Goal: Information Seeking & Learning: Learn about a topic

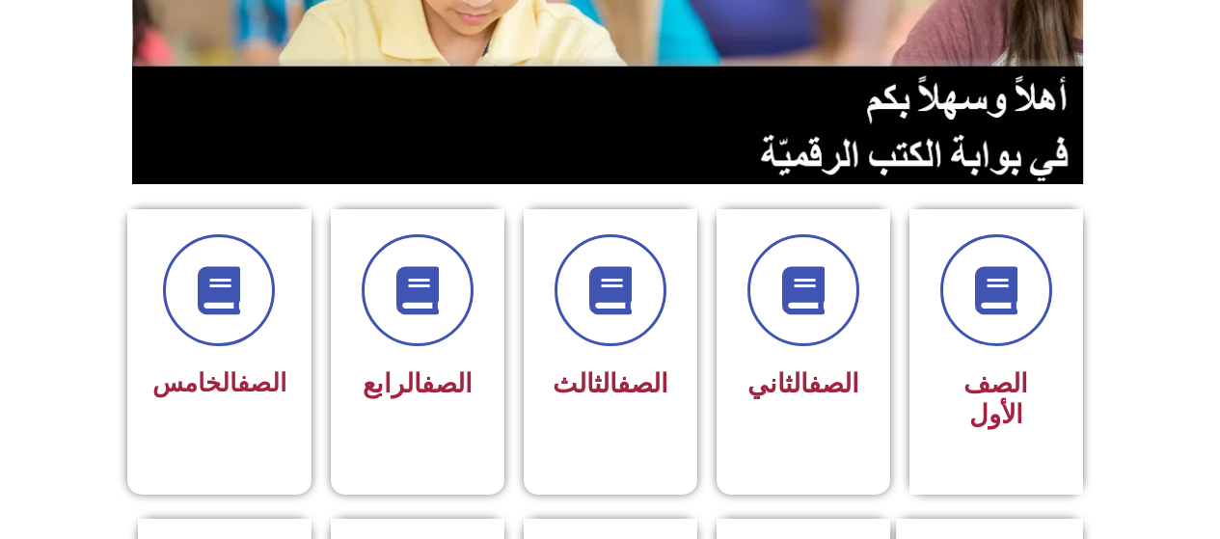
scroll to position [355, 0]
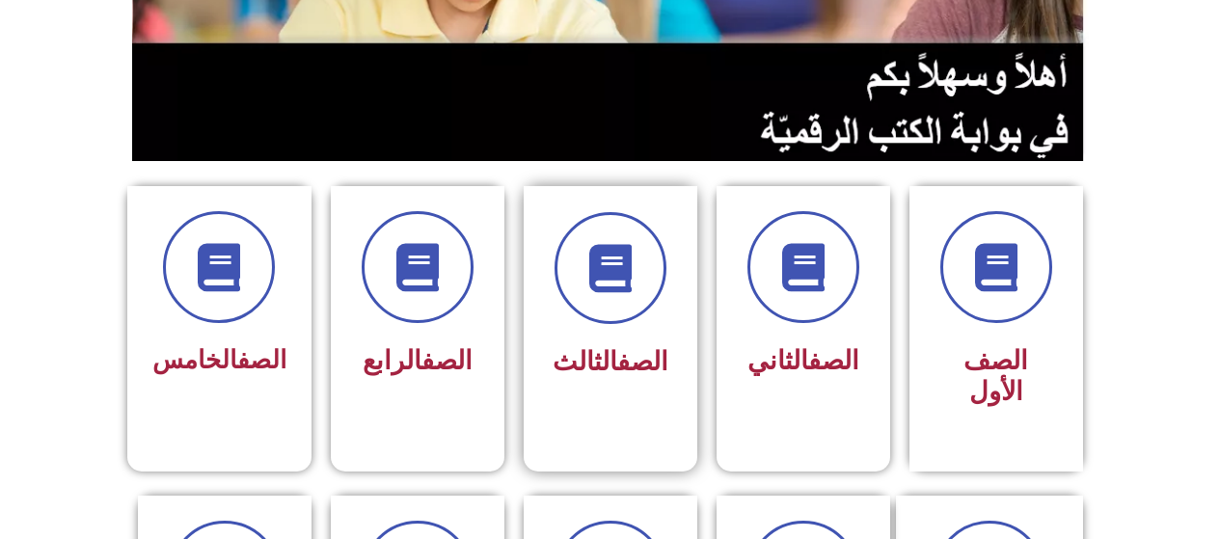
click at [563, 349] on span "الصف الثالث" at bounding box center [611, 361] width 116 height 31
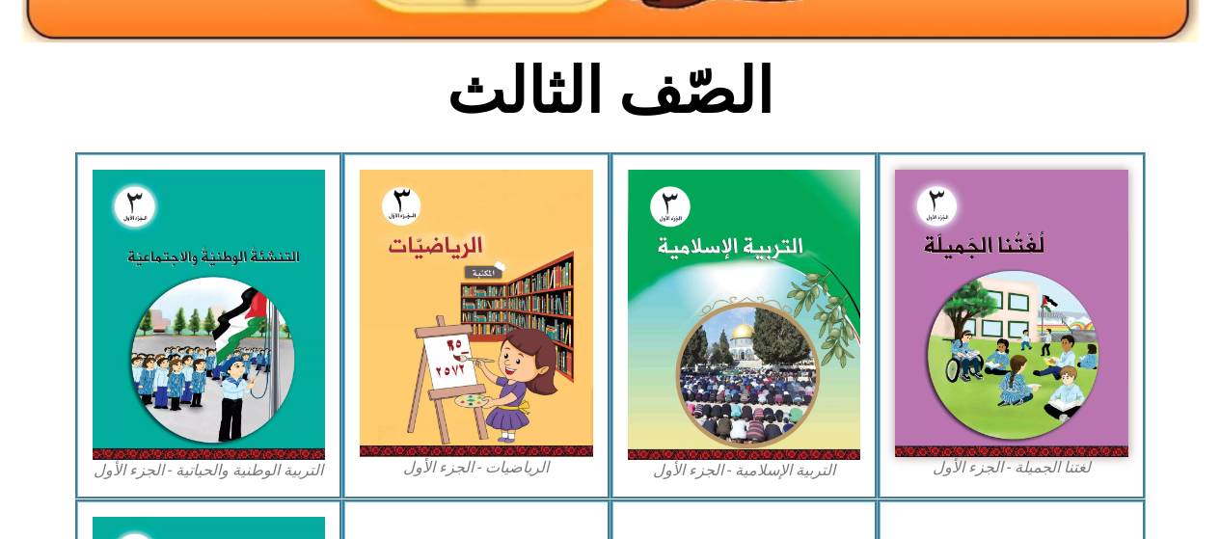
scroll to position [449, 0]
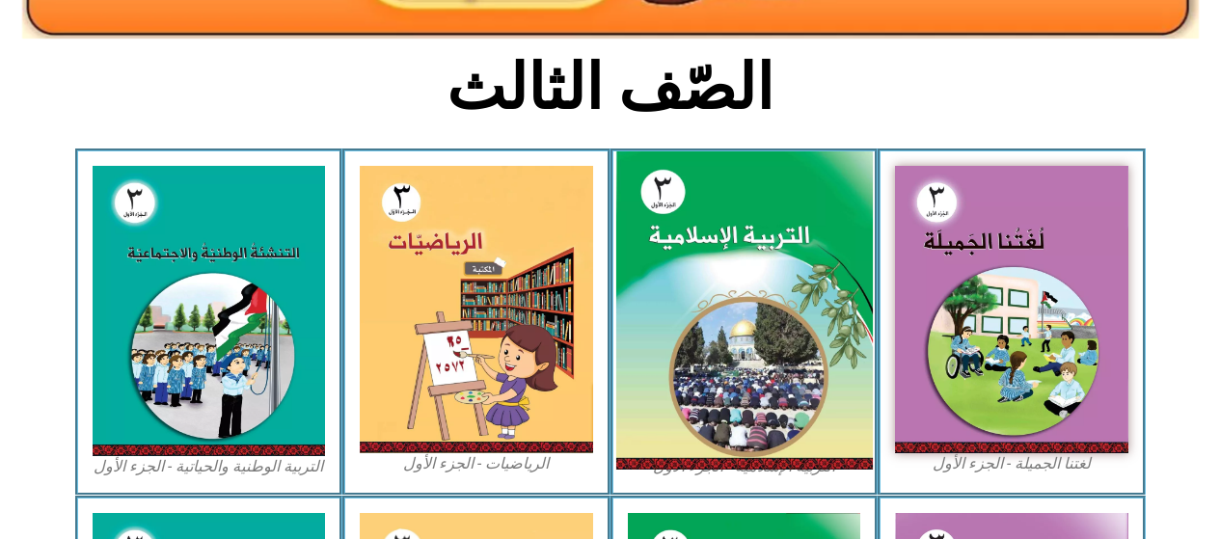
click at [659, 351] on img at bounding box center [744, 310] width 257 height 319
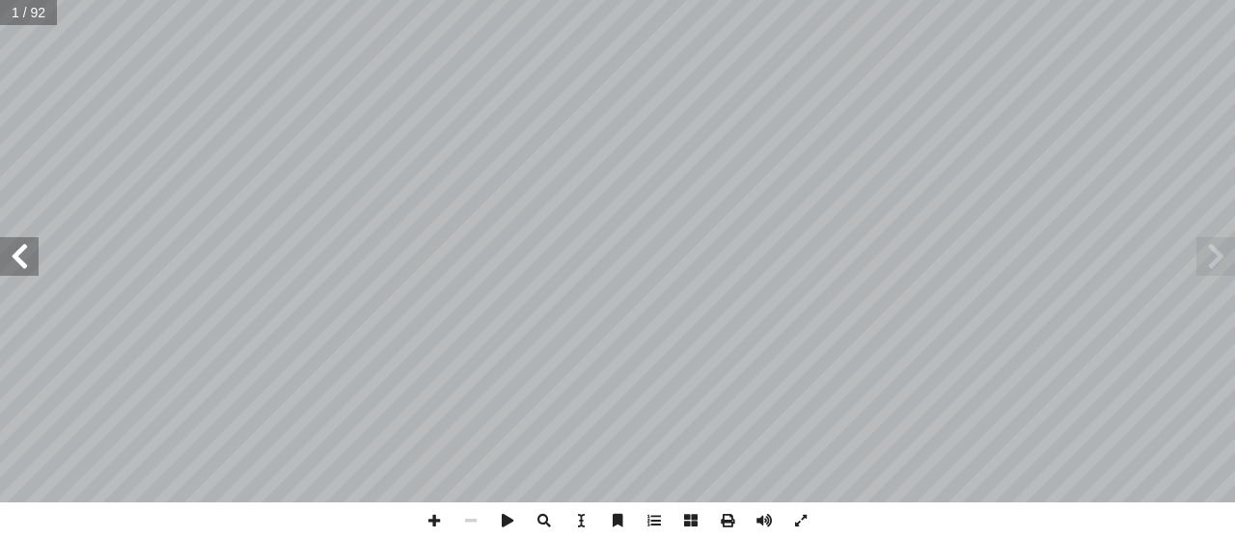
click at [1, 253] on span at bounding box center [19, 256] width 39 height 39
click at [17, 253] on span at bounding box center [19, 256] width 39 height 39
click at [17, 248] on span at bounding box center [19, 256] width 39 height 39
click at [13, 248] on span at bounding box center [19, 256] width 39 height 39
click at [13, 237] on span at bounding box center [19, 256] width 39 height 39
